Goal: Task Accomplishment & Management: Manage account settings

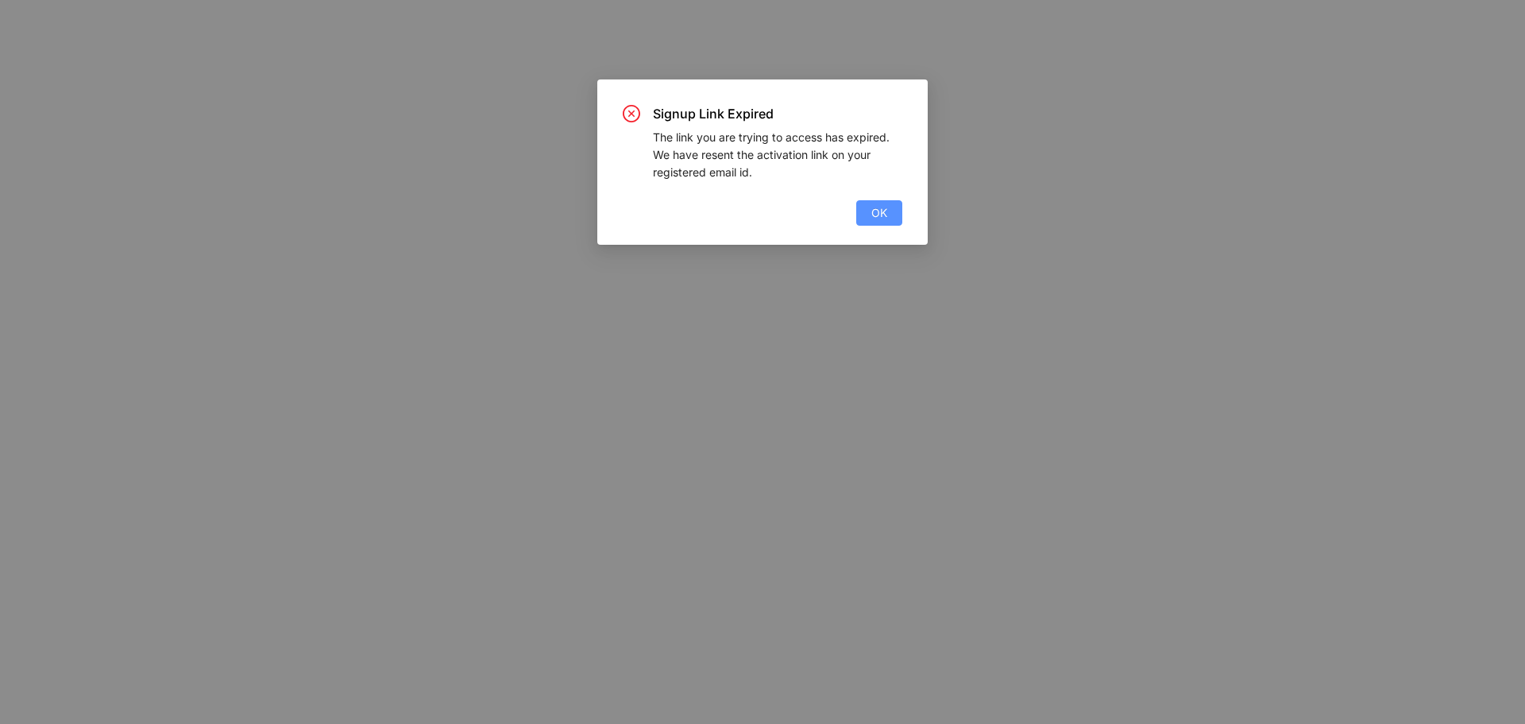
click at [879, 215] on span "OK" at bounding box center [879, 212] width 16 height 17
click at [885, 210] on span "OK" at bounding box center [879, 212] width 16 height 17
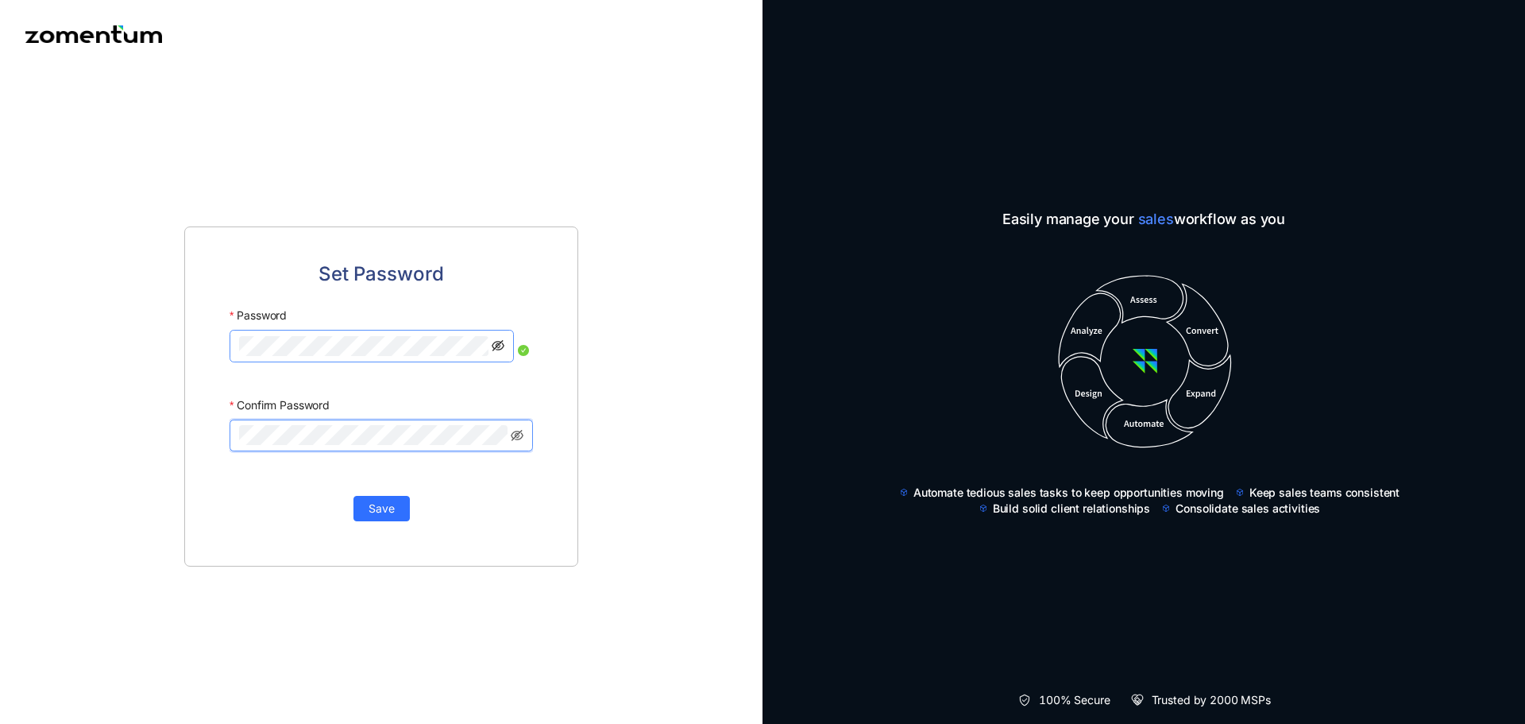
click at [499, 343] on icon "eye-invisible" at bounding box center [498, 345] width 13 height 13
click at [218, 358] on div "Set Password Password Confirm Password Save" at bounding box center [381, 396] width 394 height 340
click at [272, 424] on span at bounding box center [381, 435] width 303 height 32
click at [379, 512] on span "Save" at bounding box center [382, 508] width 26 height 17
click at [160, 355] on div "Set Password Password Confirm Password Save" at bounding box center [381, 395] width 763 height 655
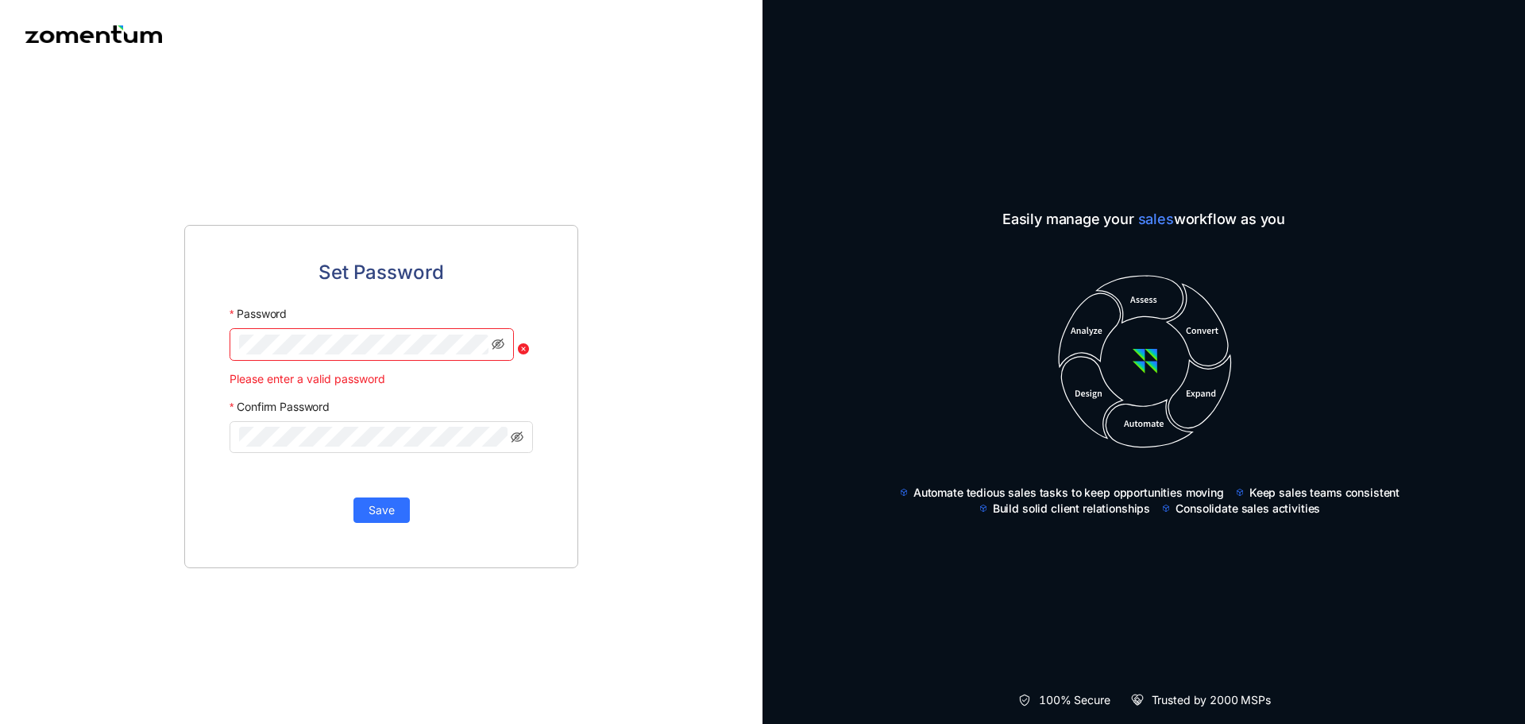
click at [561, 386] on div "Set Password Password Please enter a valid password Confirm Password Save" at bounding box center [381, 396] width 394 height 343
click at [222, 445] on div "Set Password Password Please enter a valid password Confirm Password Save" at bounding box center [381, 396] width 394 height 343
click at [393, 511] on span "Save" at bounding box center [382, 508] width 26 height 17
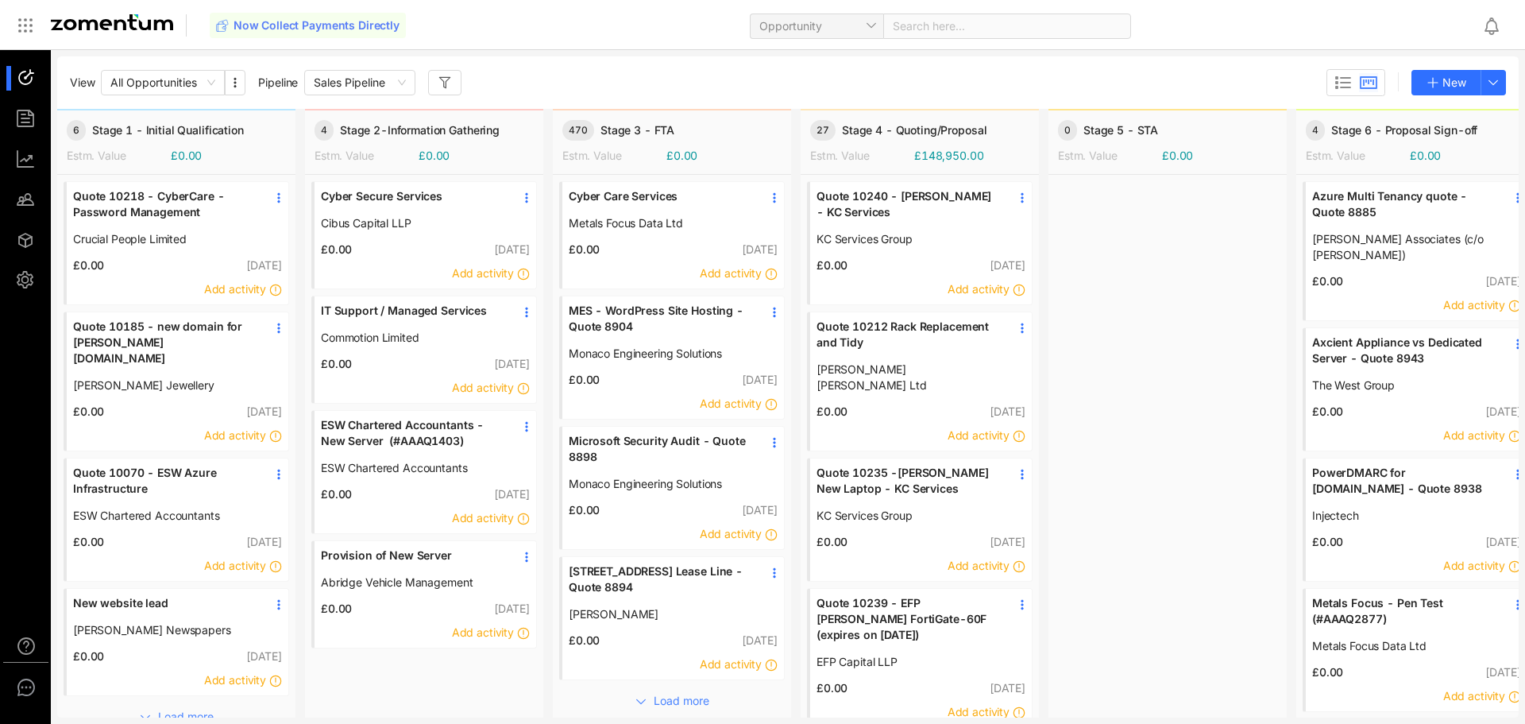
scroll to position [44, 0]
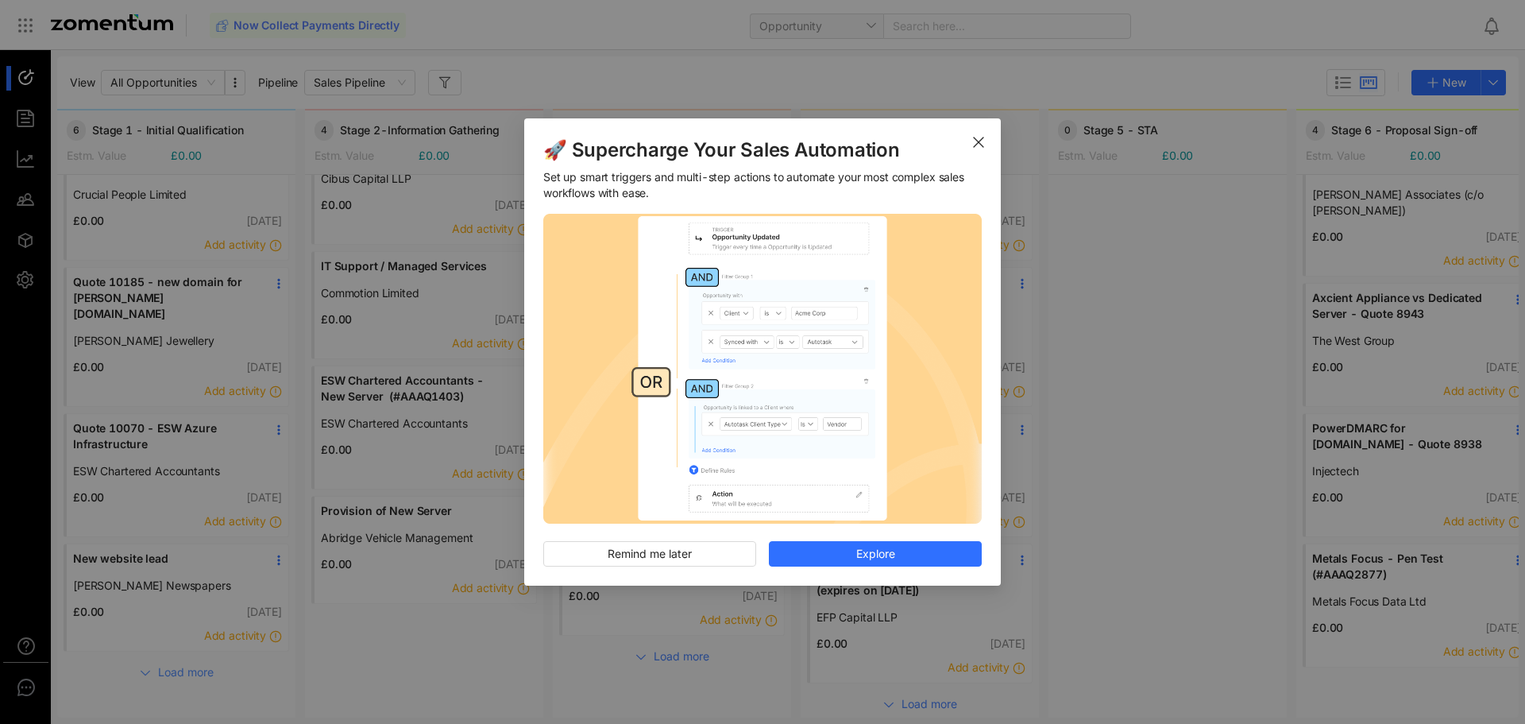
click at [143, 655] on div "🚀 Supercharge Your Sales Automation Set up smart triggers and multi-step action…" at bounding box center [762, 362] width 1525 height 724
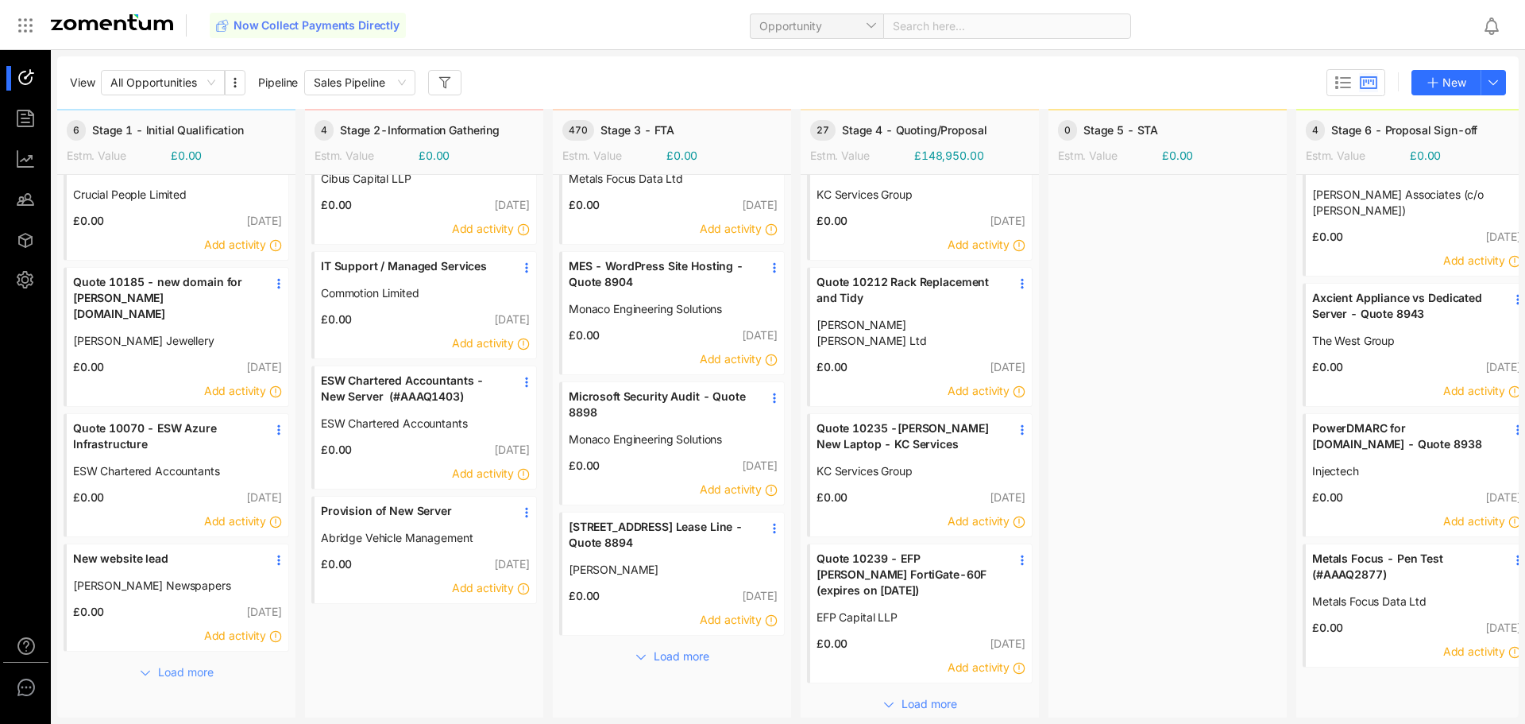
click at [147, 671] on use "button" at bounding box center [145, 673] width 9 height 4
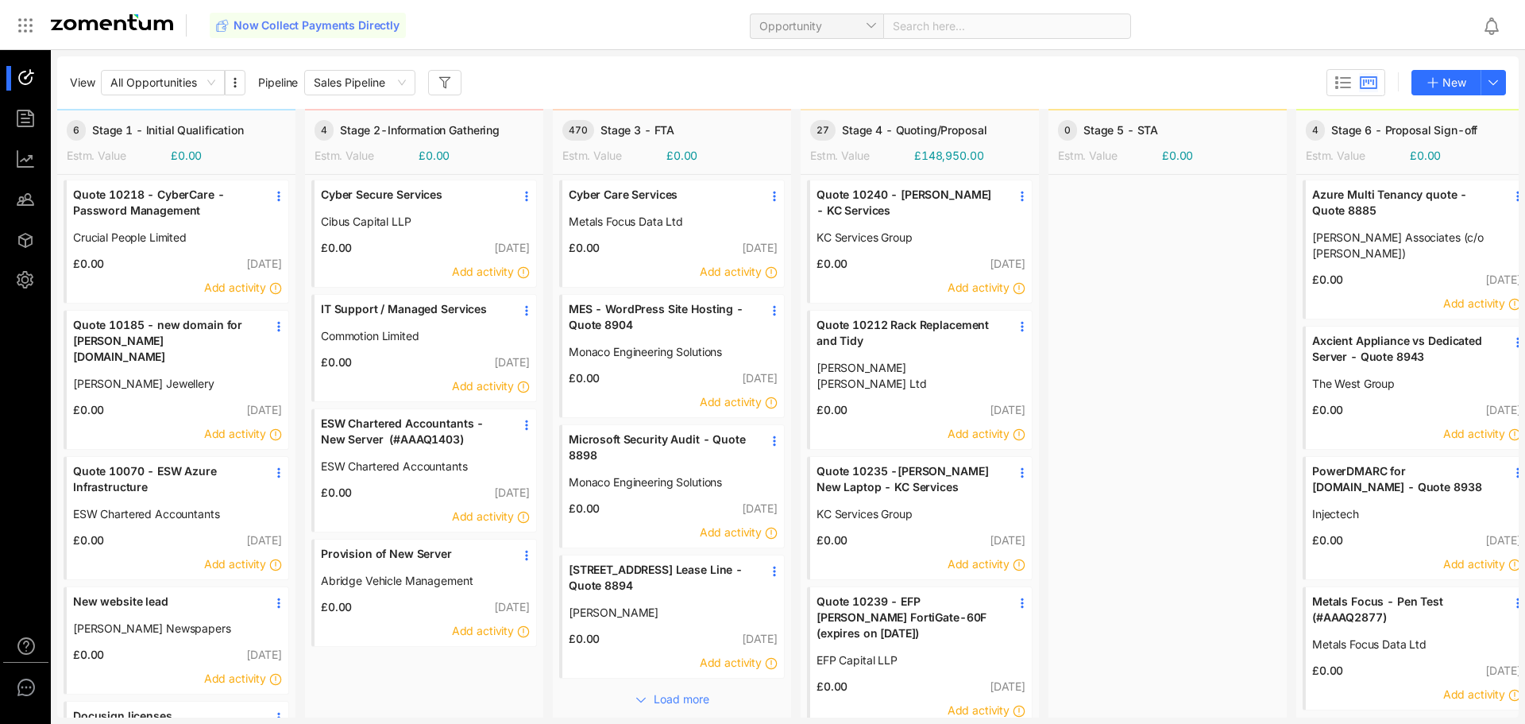
scroll to position [0, 0]
click at [20, 163] on div at bounding box center [33, 159] width 34 height 25
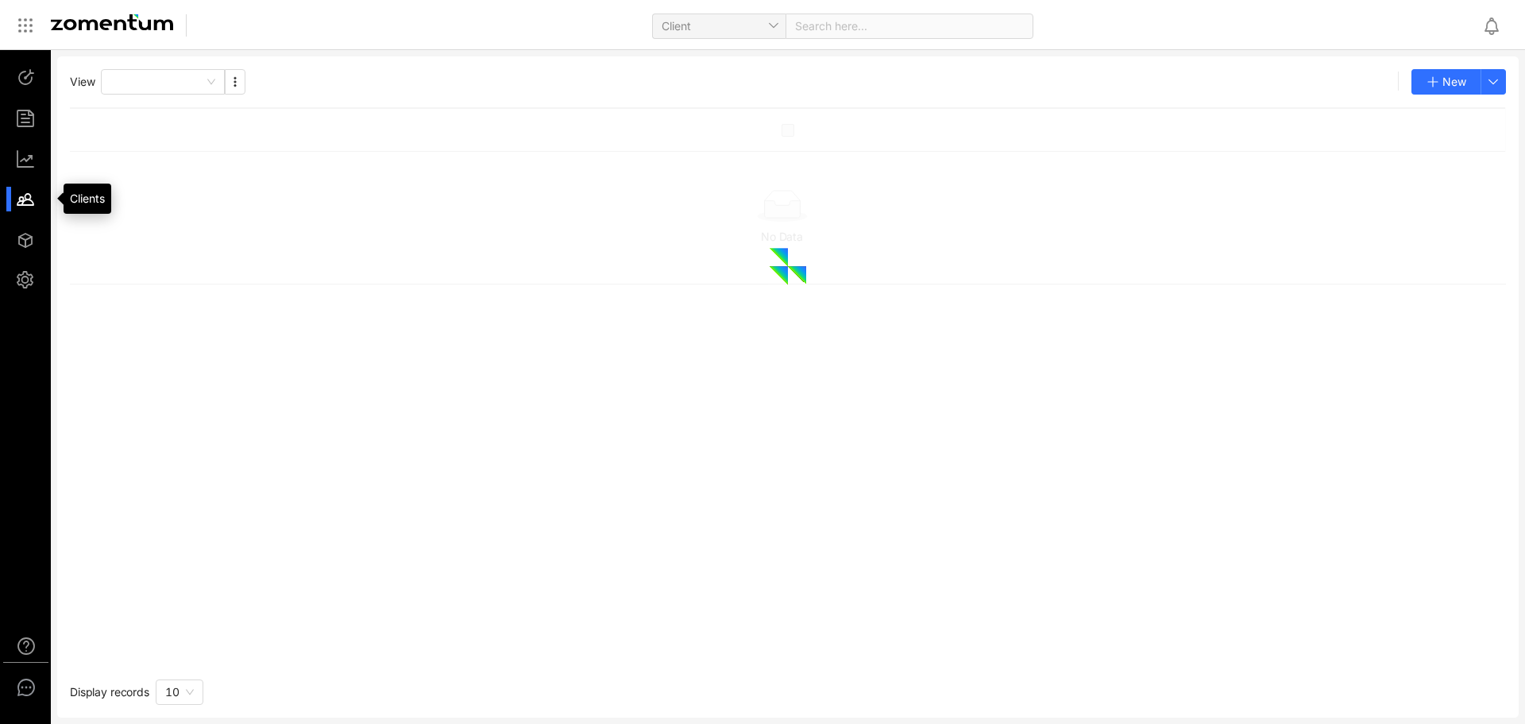
click at [34, 200] on div at bounding box center [33, 199] width 34 height 25
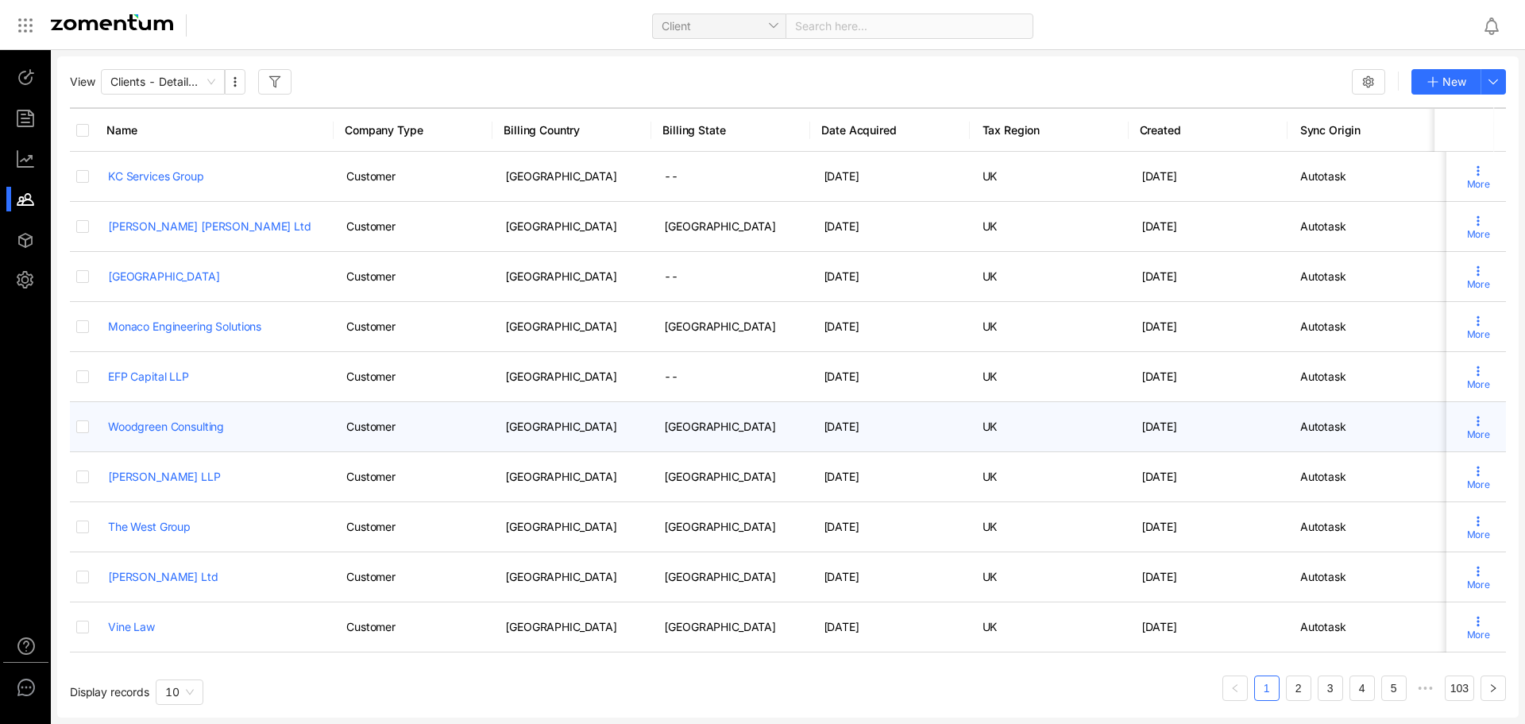
scroll to position [11, 0]
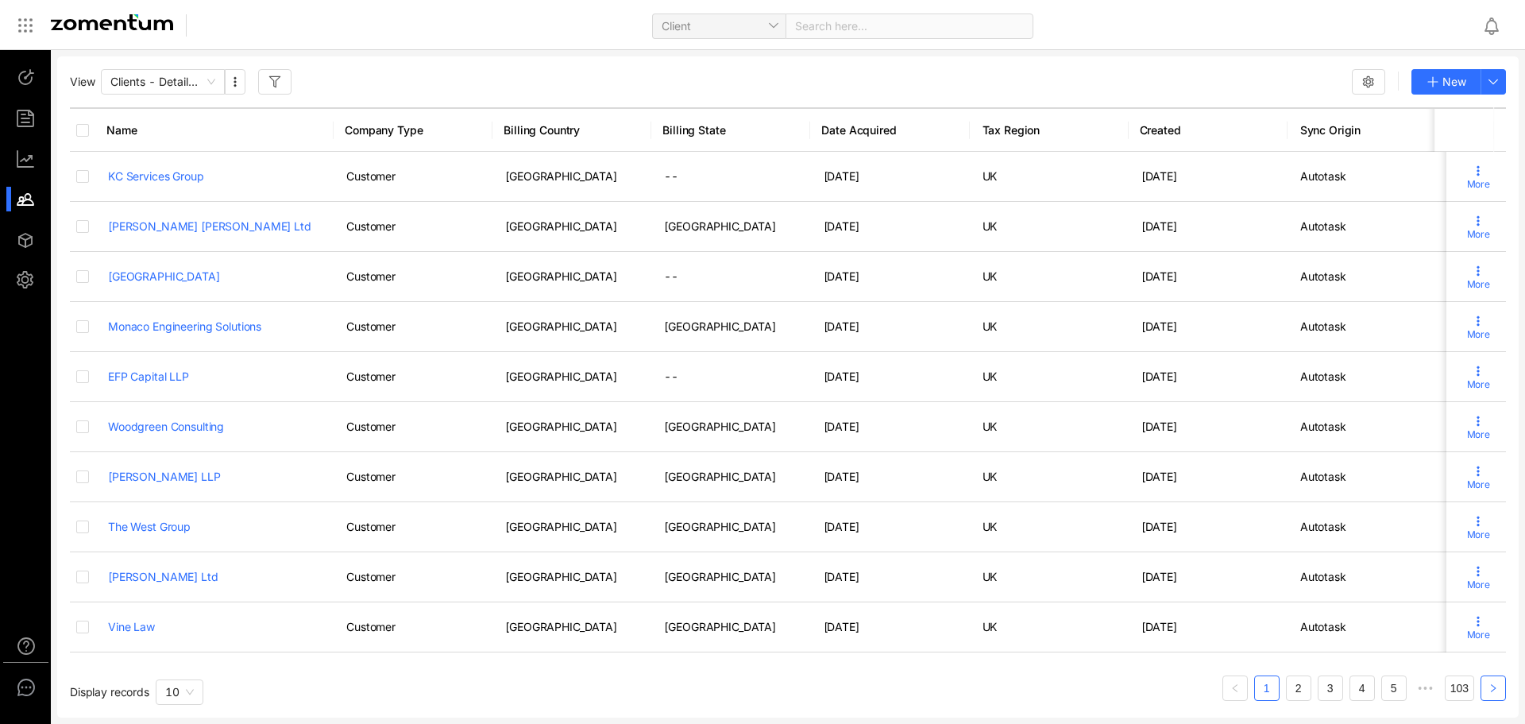
click at [1493, 686] on icon "right" at bounding box center [1493, 688] width 5 height 8
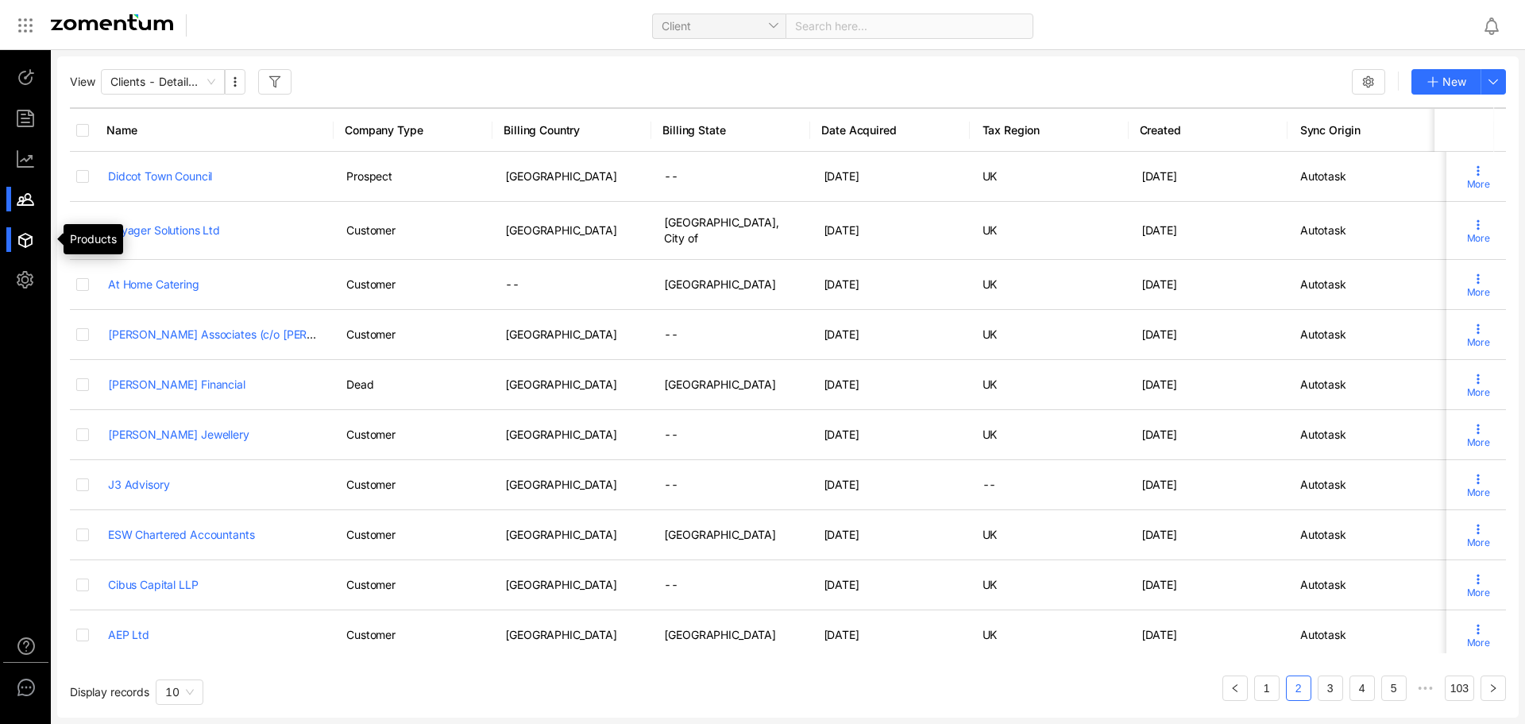
click at [25, 238] on div at bounding box center [33, 239] width 34 height 25
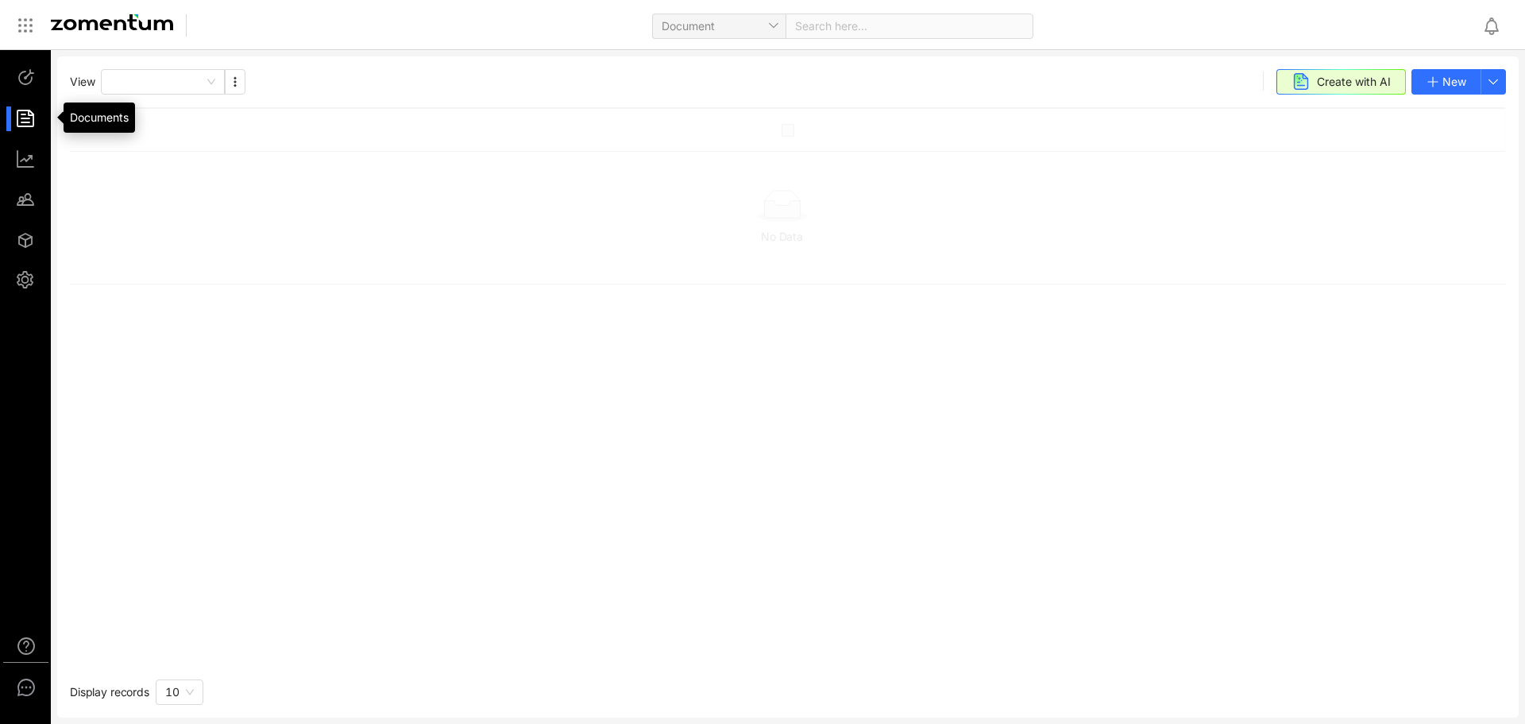
click at [24, 113] on div at bounding box center [33, 118] width 34 height 25
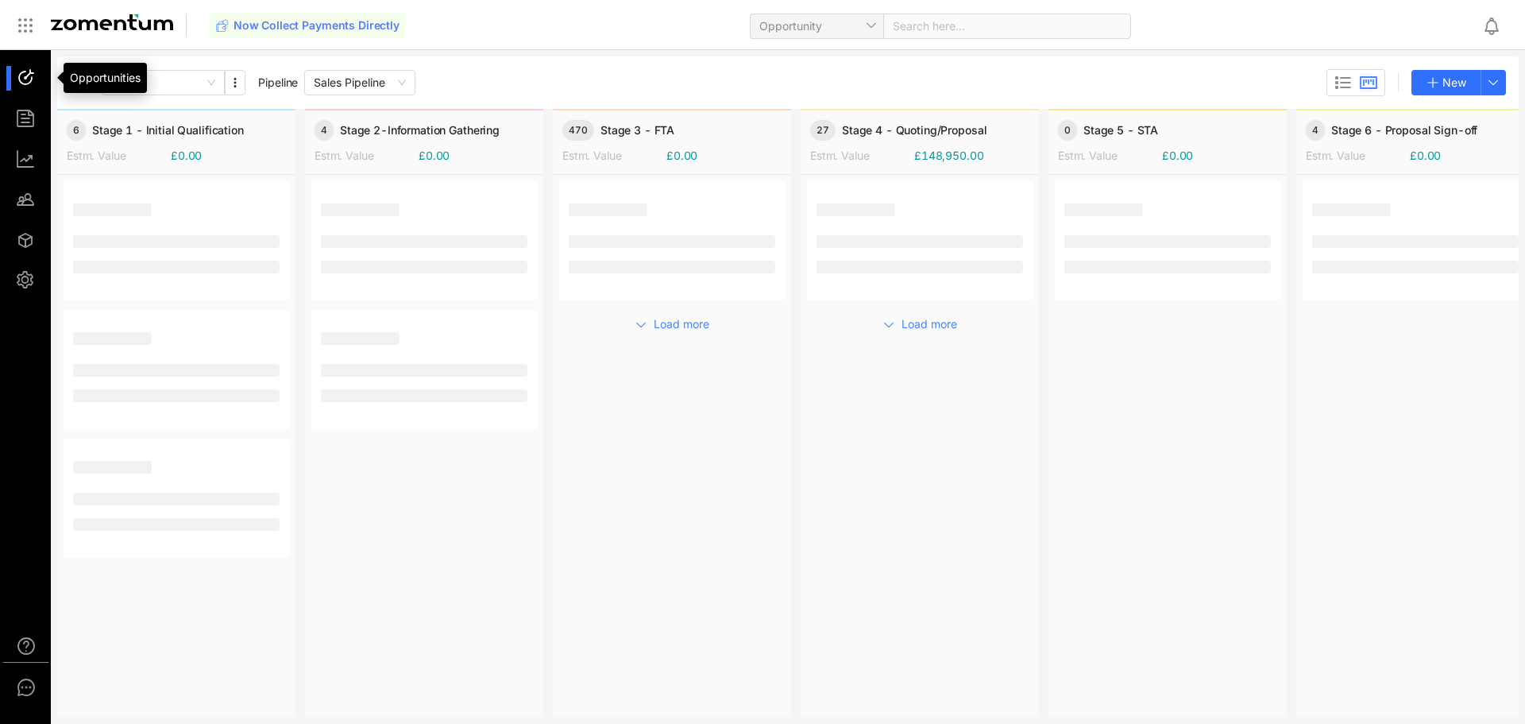
click at [27, 72] on div at bounding box center [33, 78] width 34 height 25
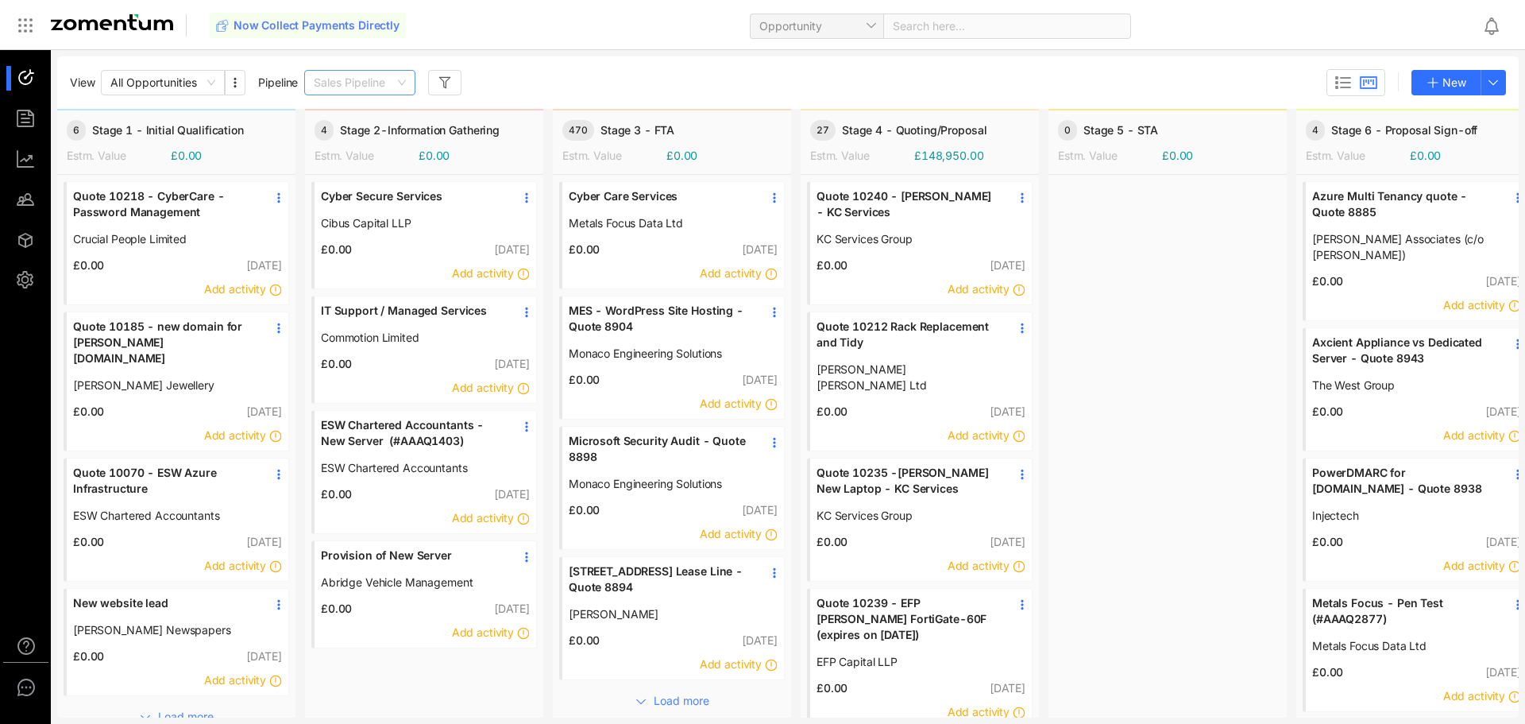
click at [403, 83] on span "Sales Pipeline" at bounding box center [360, 83] width 92 height 24
click at [356, 138] on div "Warm 250" at bounding box center [361, 139] width 92 height 17
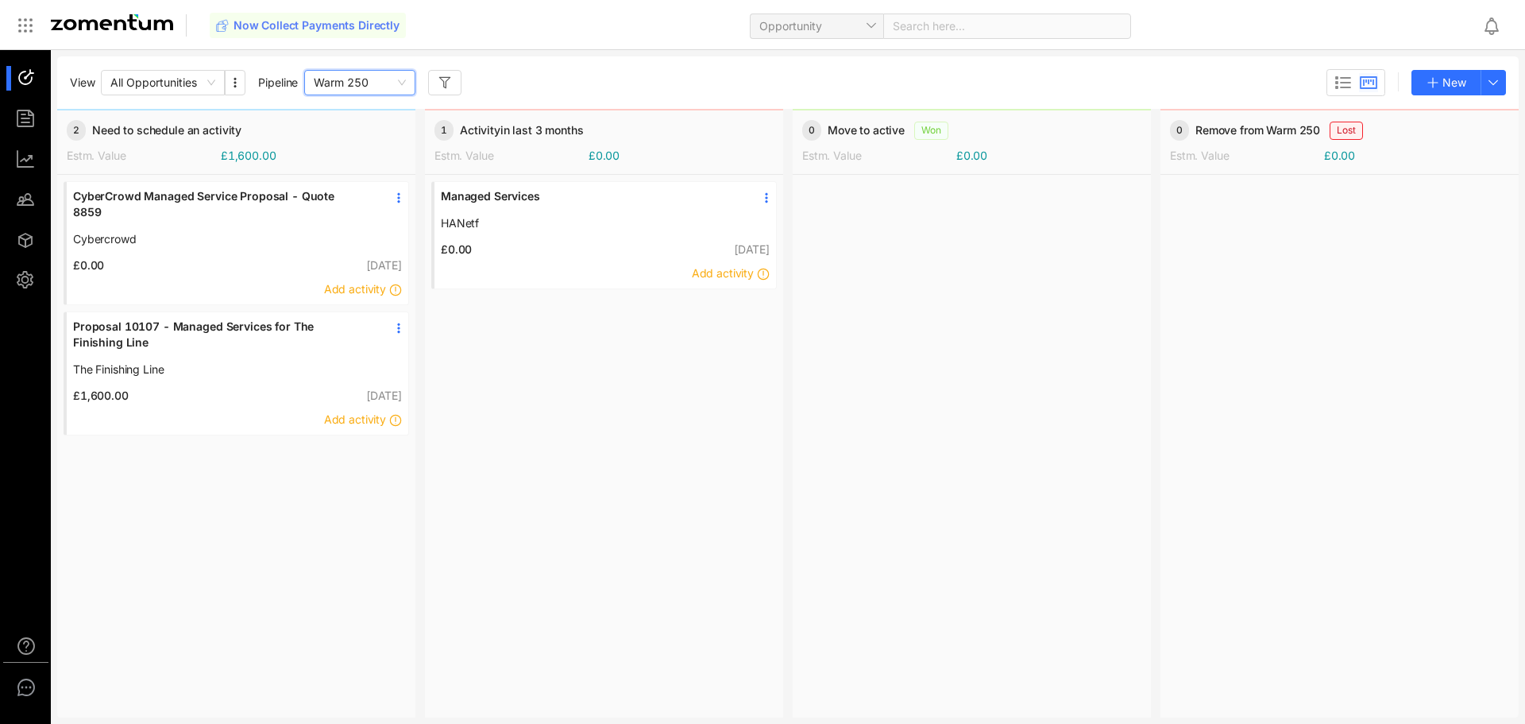
click at [234, 199] on span "CyberCrowd Managed Service Proposal - Quote 8859" at bounding box center [217, 204] width 288 height 32
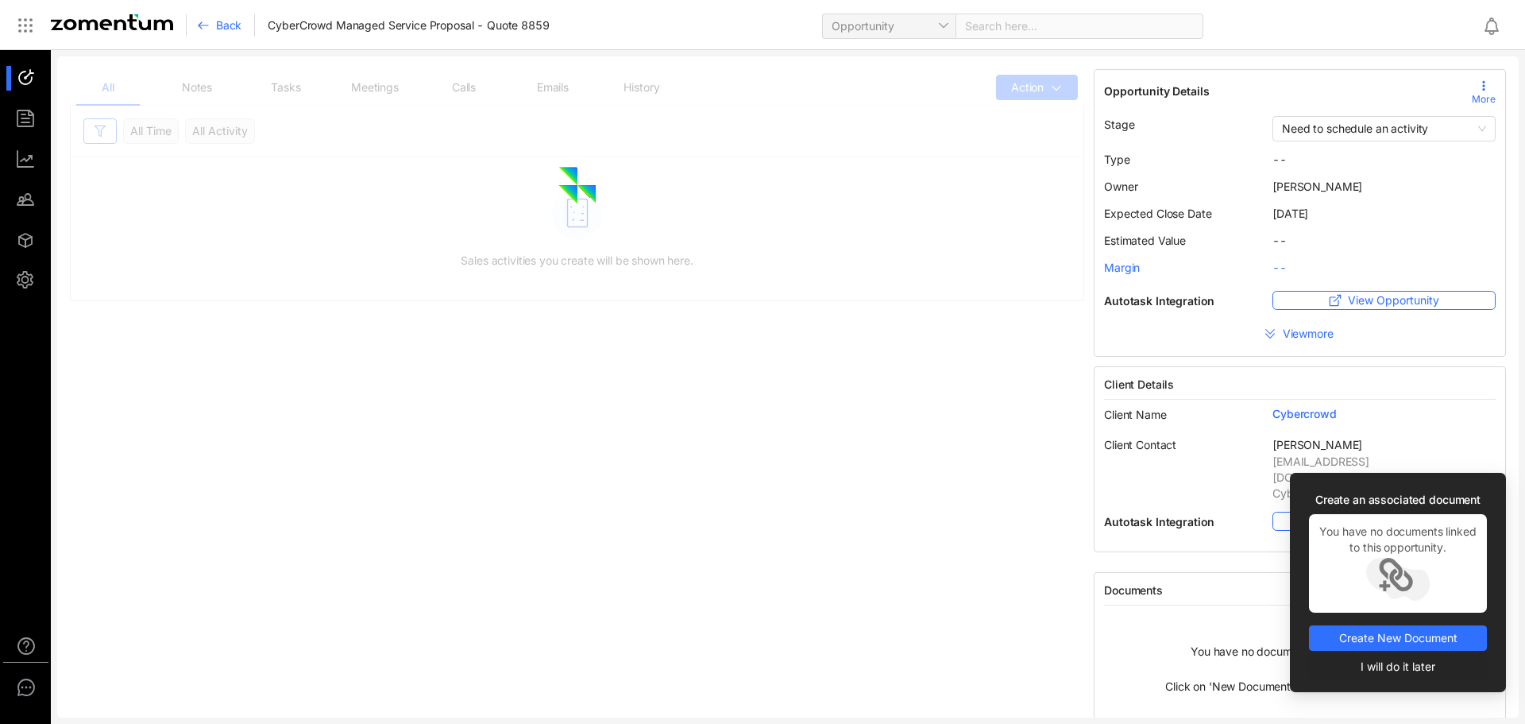
click at [1406, 663] on span "I will do it later" at bounding box center [1398, 666] width 75 height 17
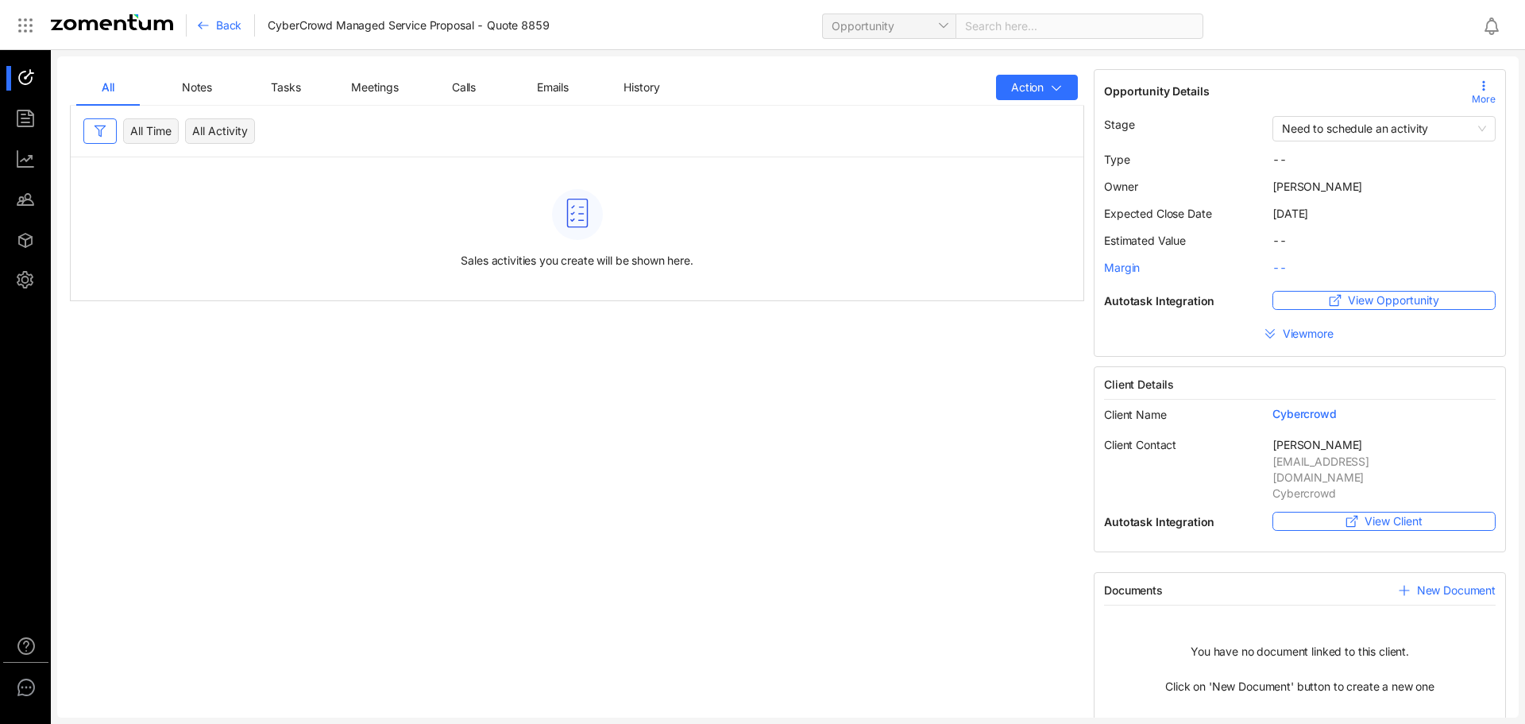
click at [199, 89] on span "Notes" at bounding box center [197, 87] width 30 height 14
click at [295, 84] on span "Tasks" at bounding box center [285, 87] width 29 height 14
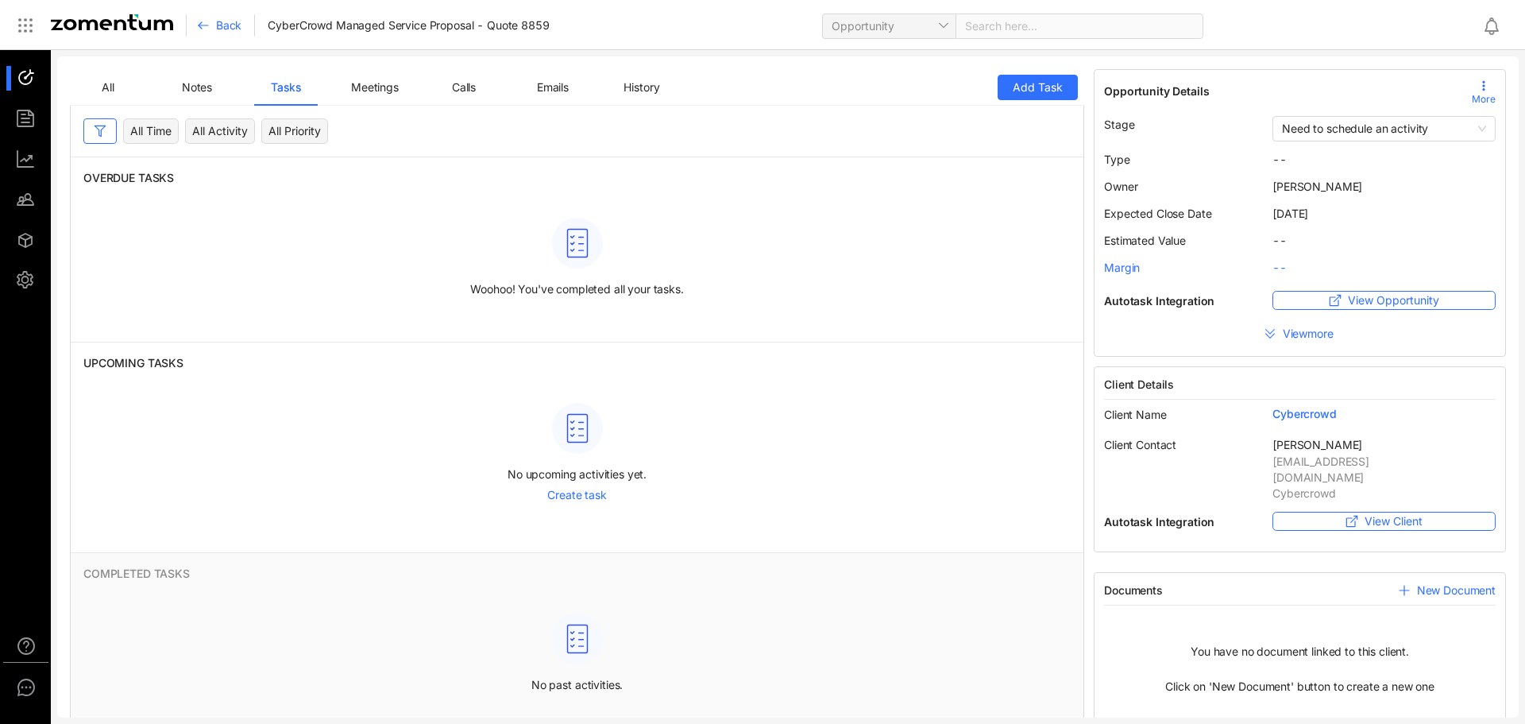
click at [379, 95] on div "Meetings" at bounding box center [375, 87] width 60 height 17
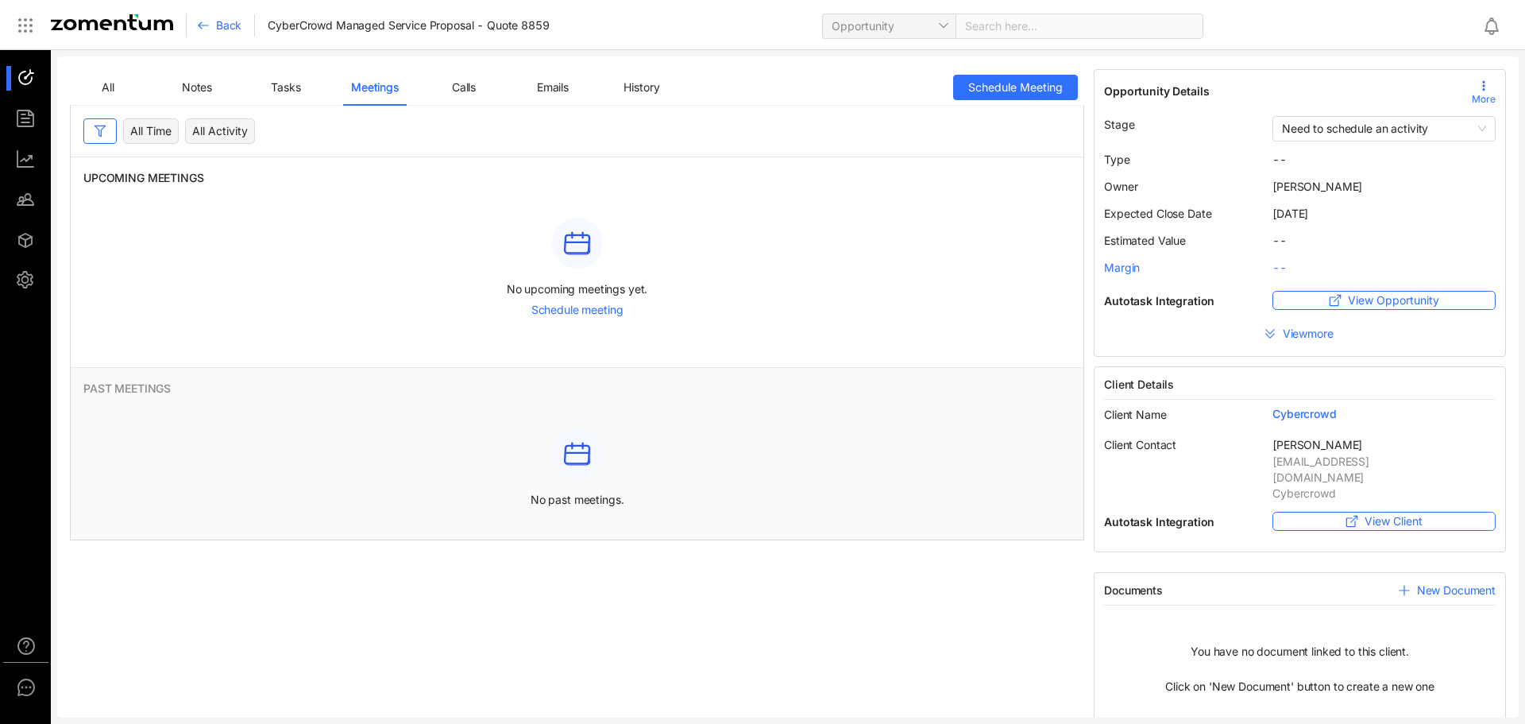
click at [645, 90] on span "History" at bounding box center [642, 87] width 36 height 14
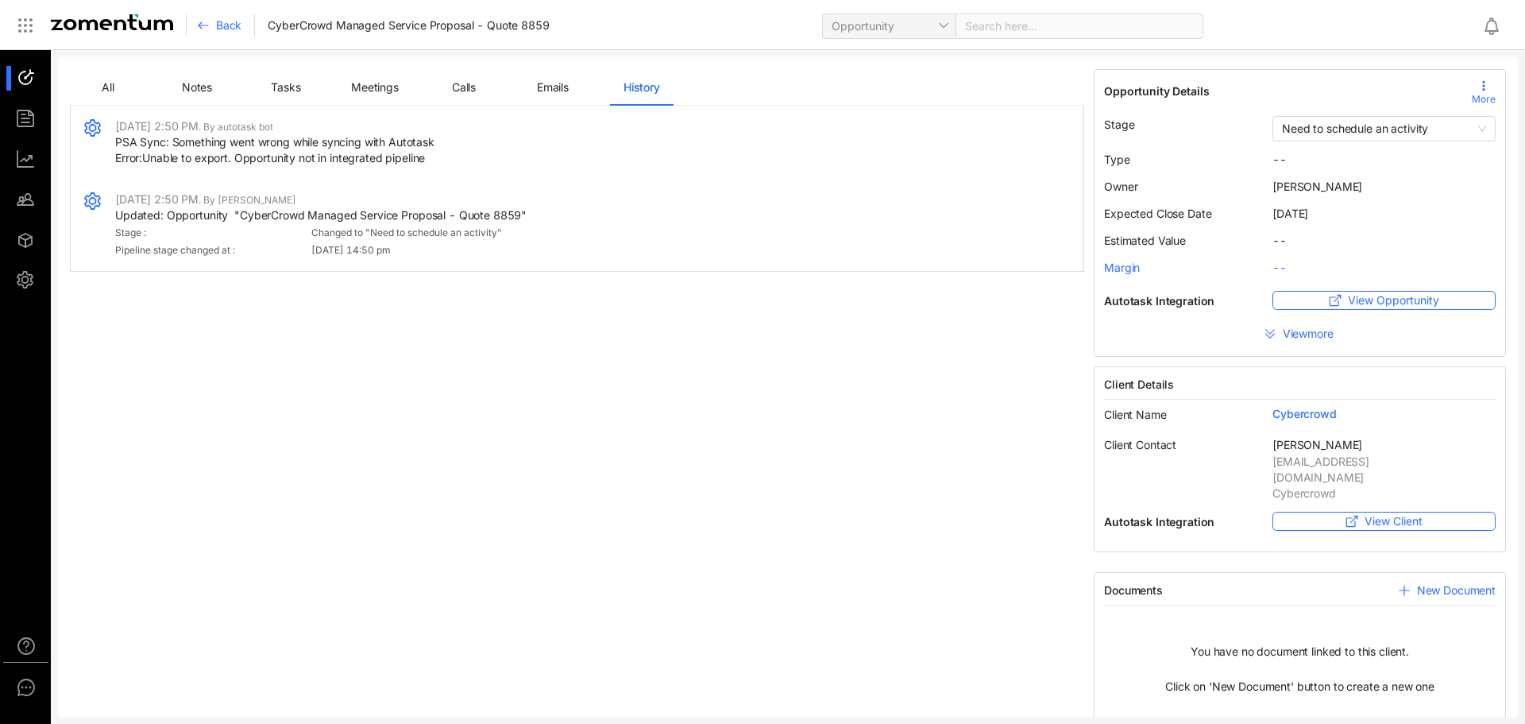
click at [550, 92] on span "Emails" at bounding box center [553, 87] width 32 height 14
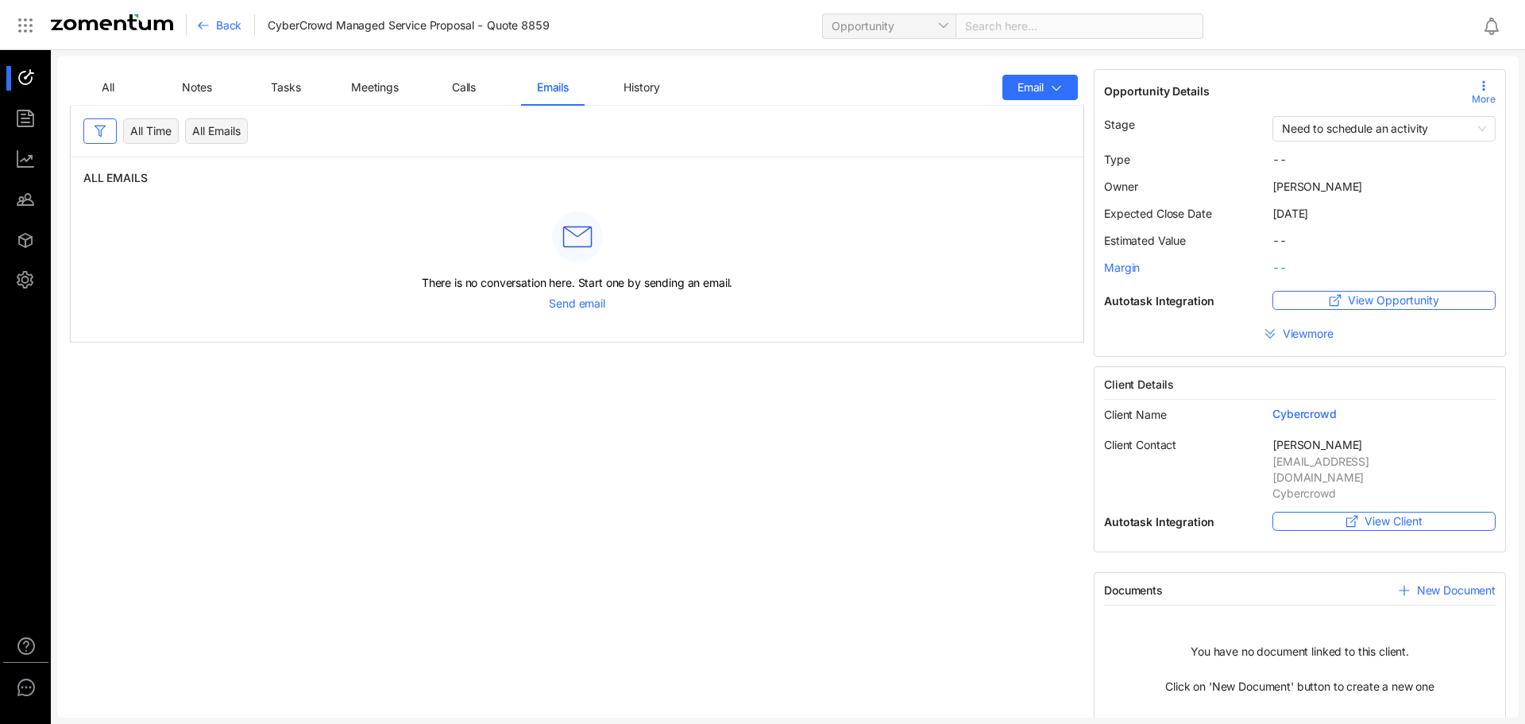
click at [106, 88] on span "All" at bounding box center [108, 87] width 13 height 14
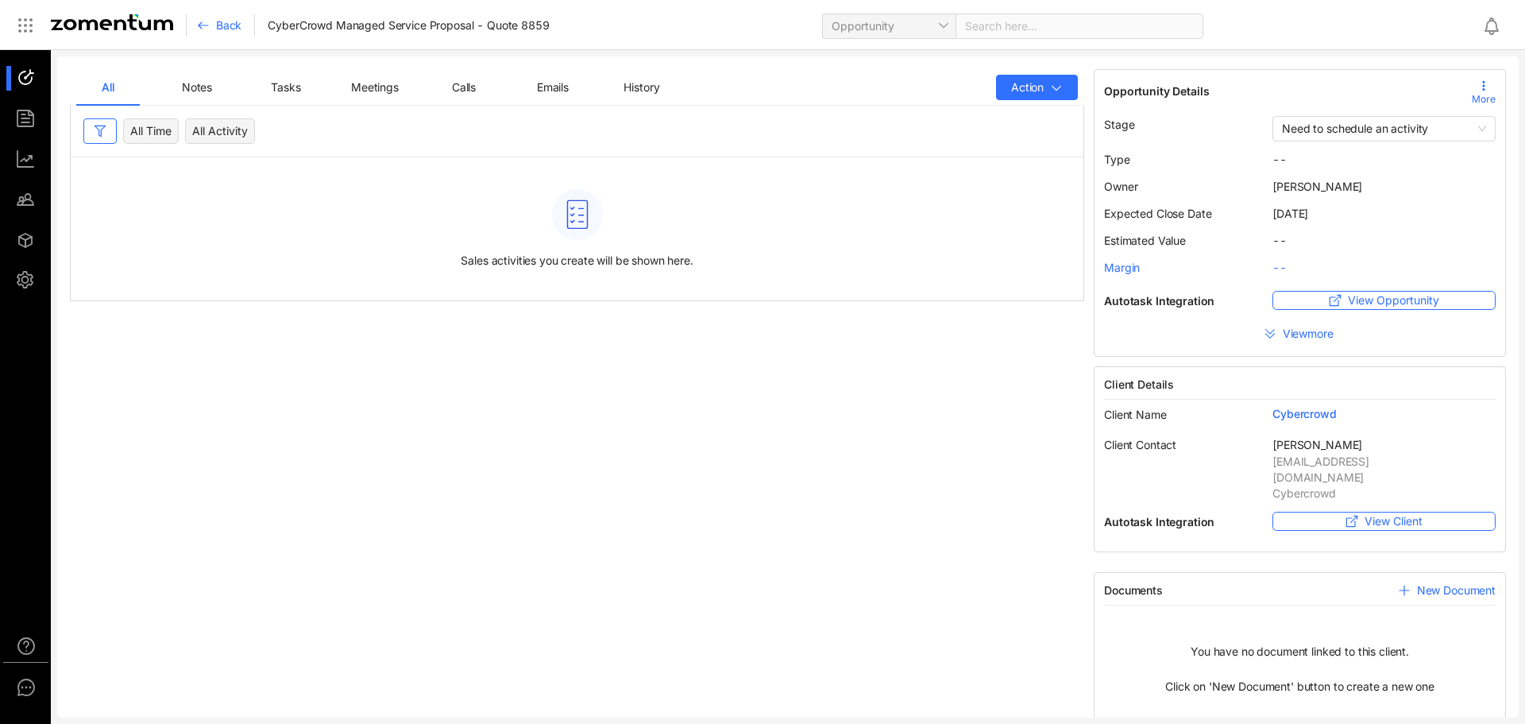
click at [465, 88] on span "Calls" at bounding box center [464, 87] width 24 height 14
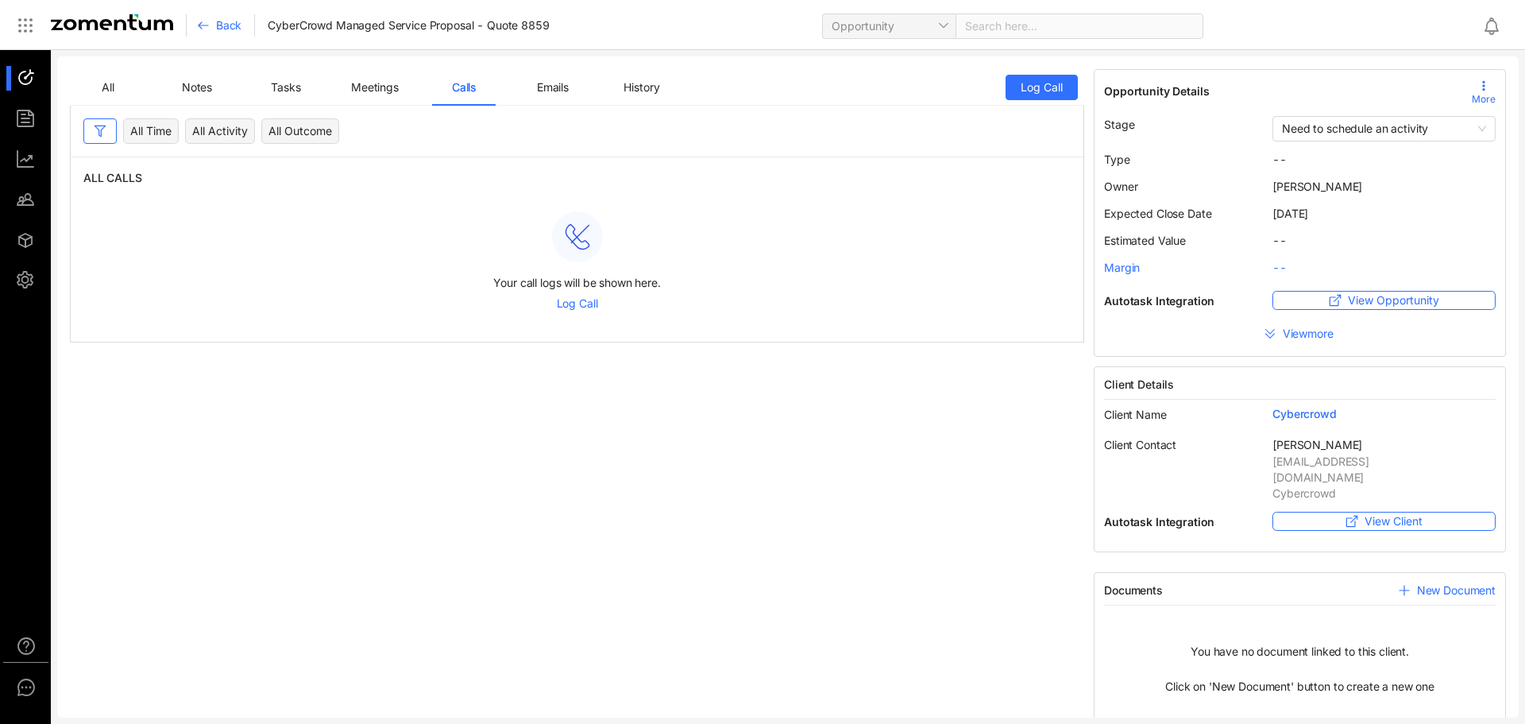
click at [111, 86] on span "All" at bounding box center [108, 87] width 13 height 14
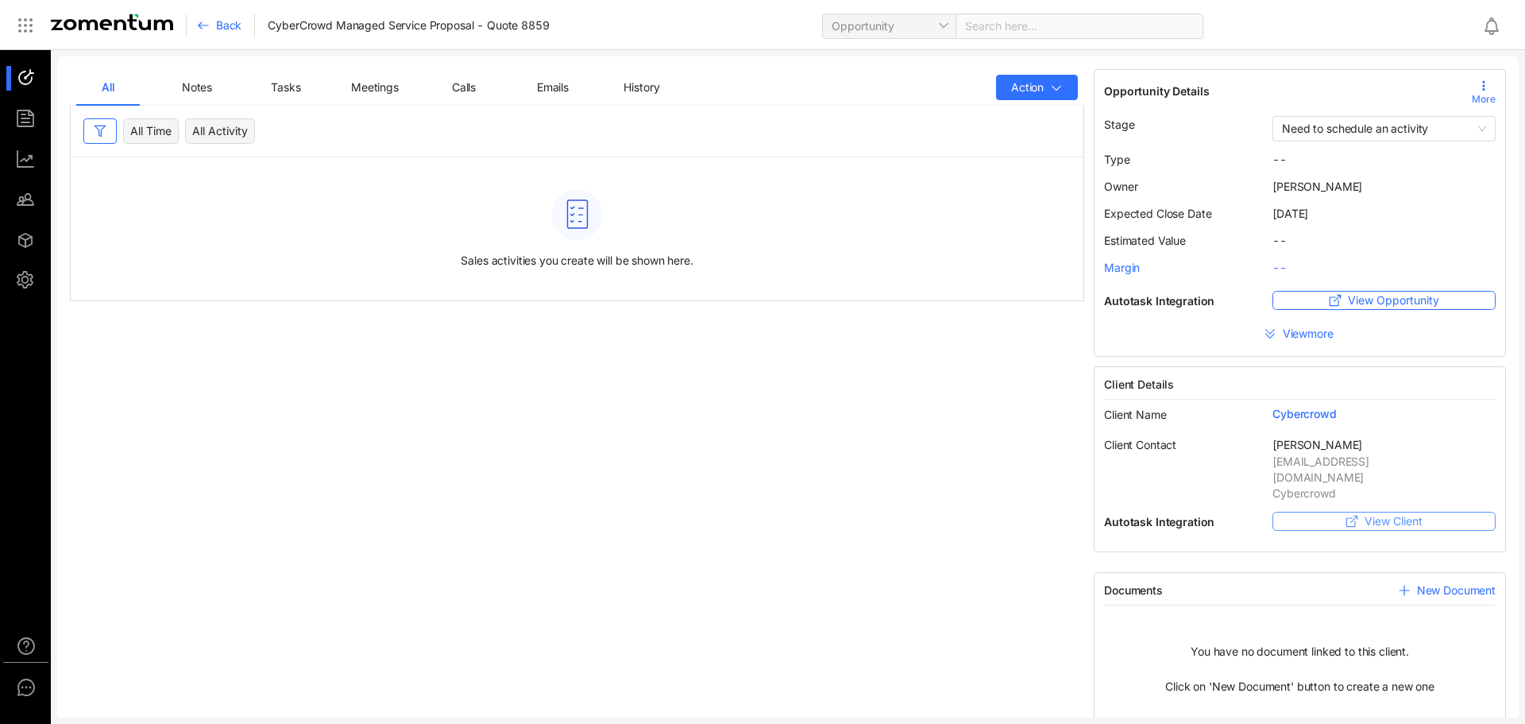
click at [1388, 512] on span "View Client" at bounding box center [1394, 520] width 58 height 17
click at [1396, 512] on span "View Client" at bounding box center [1394, 520] width 58 height 17
